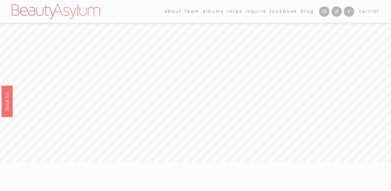
click at [235, 14] on link "Rates" at bounding box center [234, 11] width 15 height 9
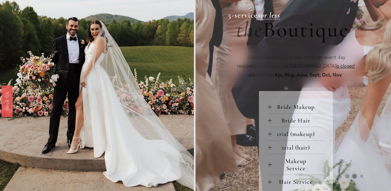
scroll to position [194, 0]
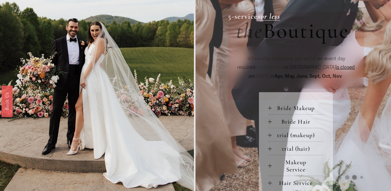
click at [270, 108] on div at bounding box center [270, 108] width 4 height 0
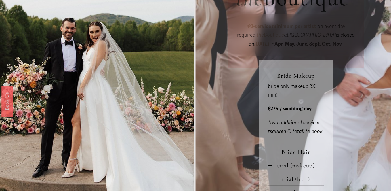
scroll to position [226, 0]
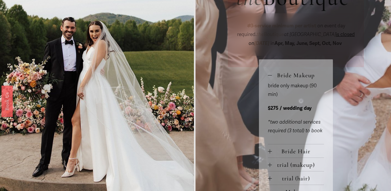
click at [270, 150] on div at bounding box center [270, 151] width 0 height 4
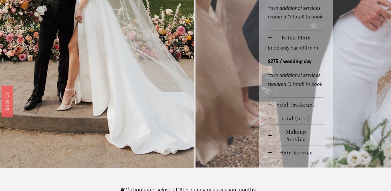
scroll to position [342, 0]
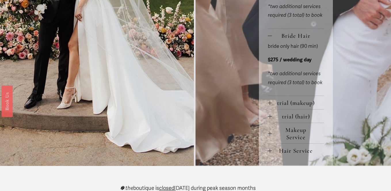
click at [270, 104] on div at bounding box center [270, 103] width 0 height 4
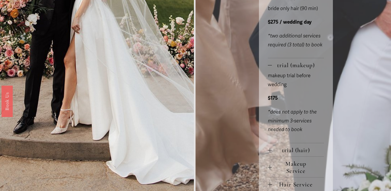
scroll to position [381, 0]
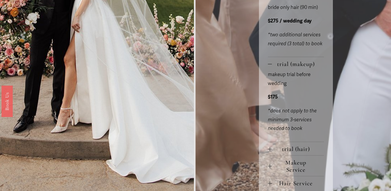
click at [268, 63] on div at bounding box center [270, 64] width 4 height 4
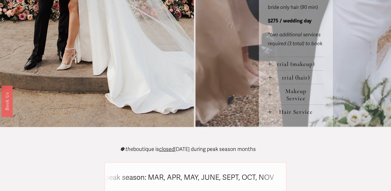
click at [268, 80] on div at bounding box center [270, 78] width 4 height 4
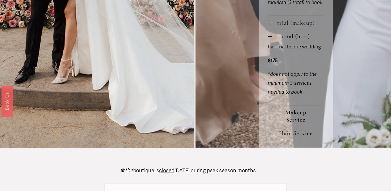
scroll to position [424, 0]
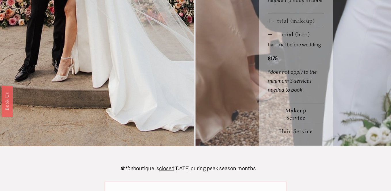
click at [270, 115] on div at bounding box center [270, 114] width 4 height 4
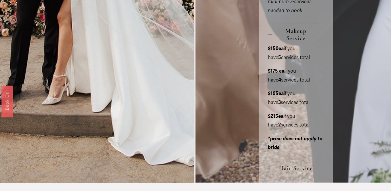
scroll to position [551, 0]
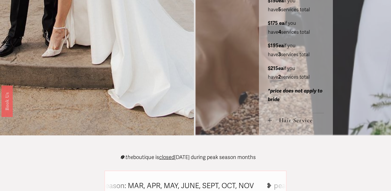
click at [270, 121] on div at bounding box center [270, 120] width 0 height 4
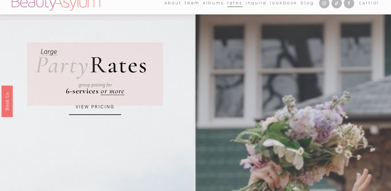
scroll to position [0, 0]
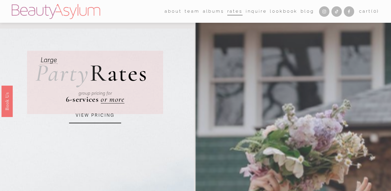
click at [275, 13] on link "Lookbook" at bounding box center [284, 11] width 28 height 9
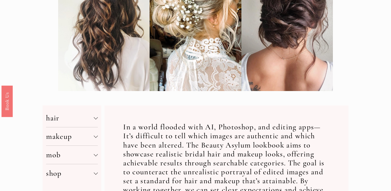
scroll to position [124, 0]
click at [96, 153] on div at bounding box center [96, 154] width 4 height 4
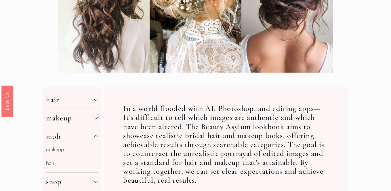
scroll to position [148, 0]
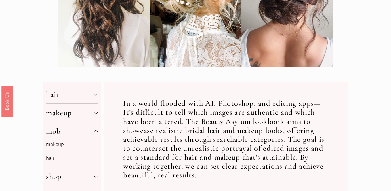
click at [59, 143] on link "makeup" at bounding box center [55, 144] width 18 height 6
